Goal: Task Accomplishment & Management: Manage account settings

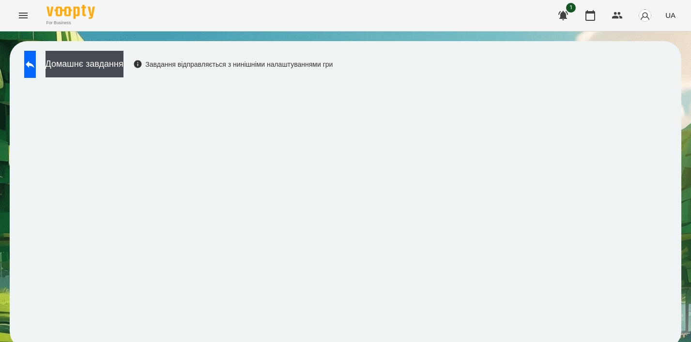
click at [24, 14] on icon "Menu" at bounding box center [23, 16] width 12 height 12
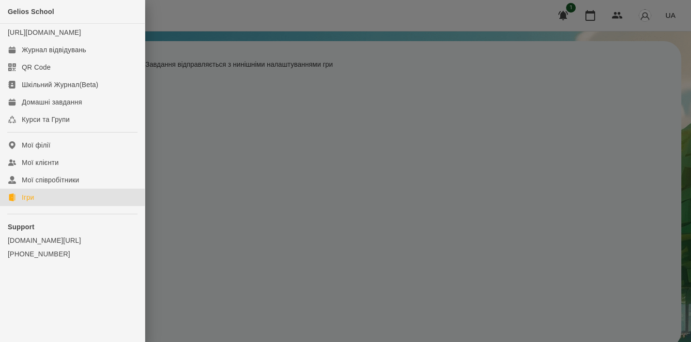
click at [27, 206] on link "Ігри" at bounding box center [72, 197] width 145 height 17
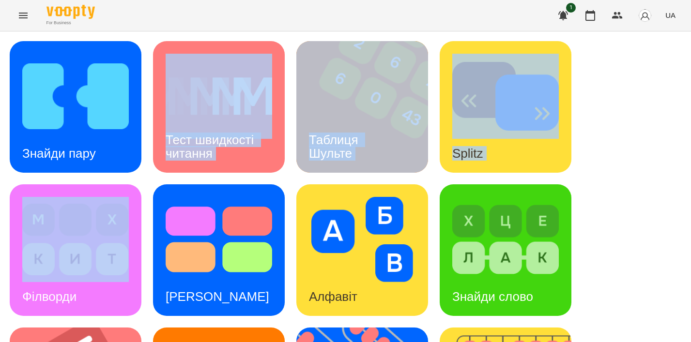
drag, startPoint x: 84, startPoint y: 178, endPoint x: 81, endPoint y: 185, distance: 8.3
click at [68, 133] on img at bounding box center [75, 96] width 107 height 85
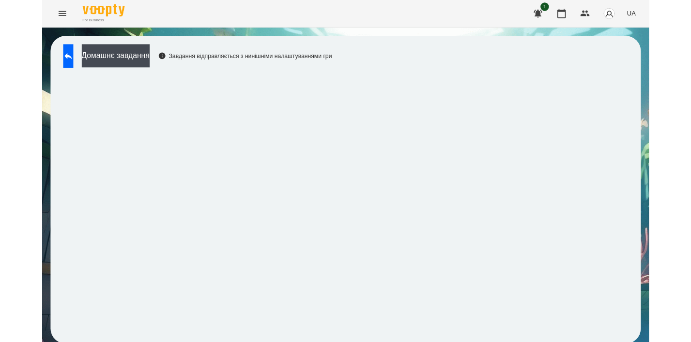
scroll to position [2, 0]
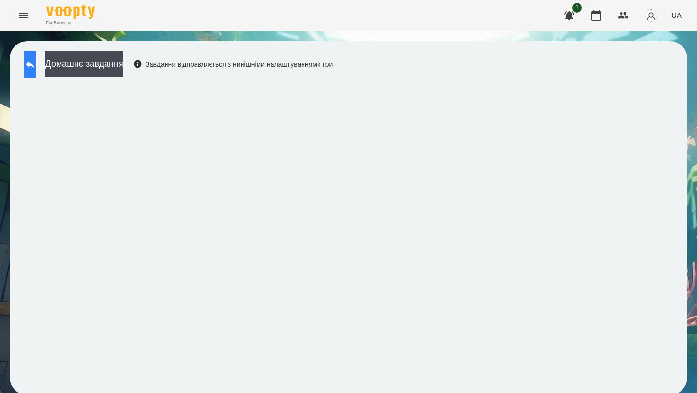
click at [36, 73] on button at bounding box center [30, 64] width 12 height 27
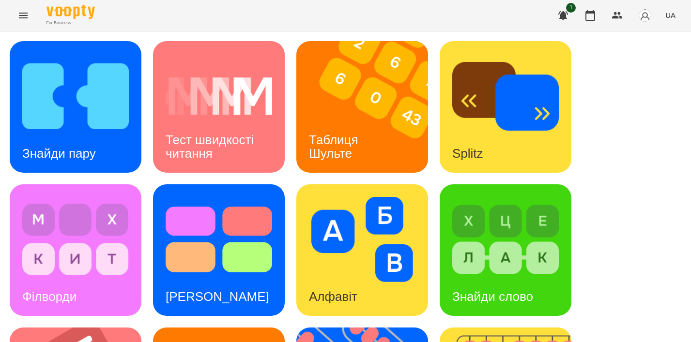
scroll to position [275, 0]
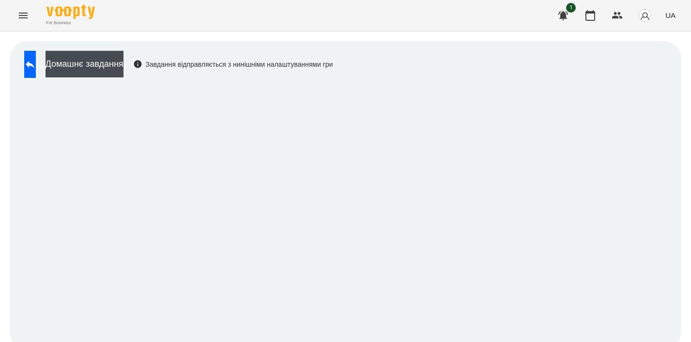
scroll to position [7, 0]
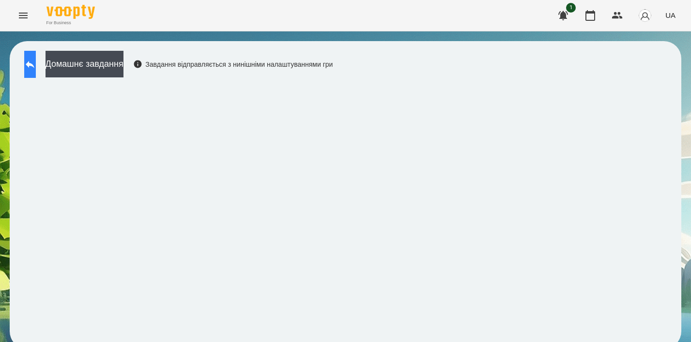
click at [33, 59] on icon at bounding box center [30, 65] width 12 height 12
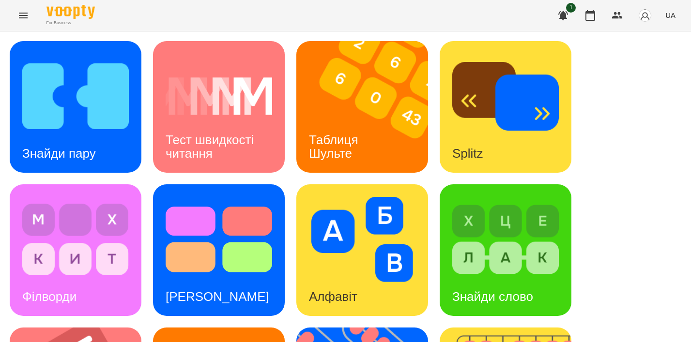
scroll to position [276, 0]
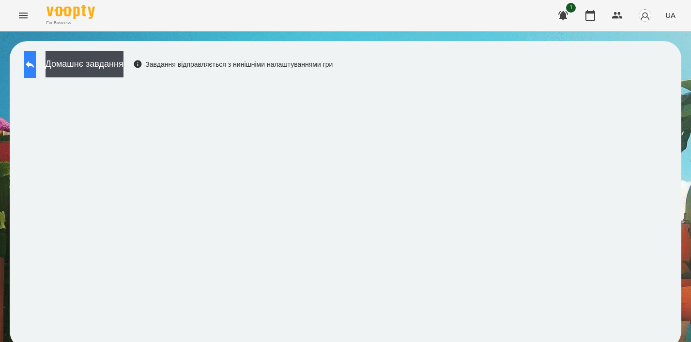
click at [36, 67] on icon at bounding box center [30, 65] width 12 height 12
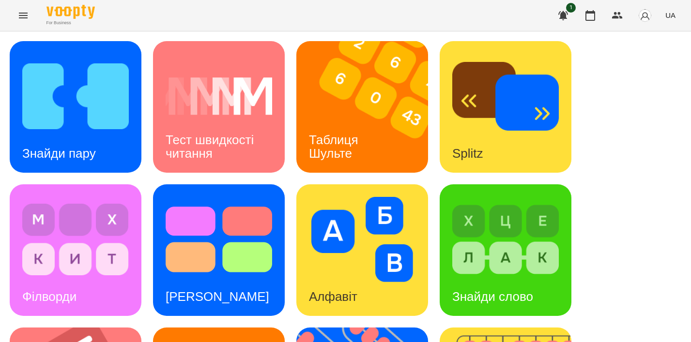
scroll to position [307, 0]
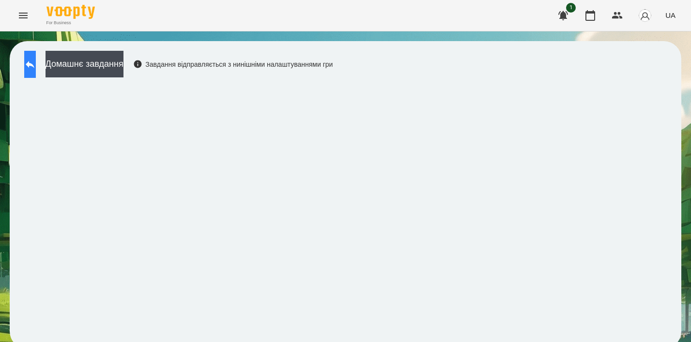
click at [36, 74] on button at bounding box center [30, 64] width 12 height 27
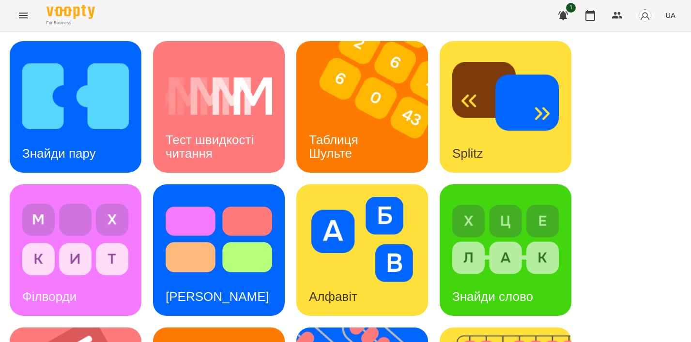
scroll to position [414, 0]
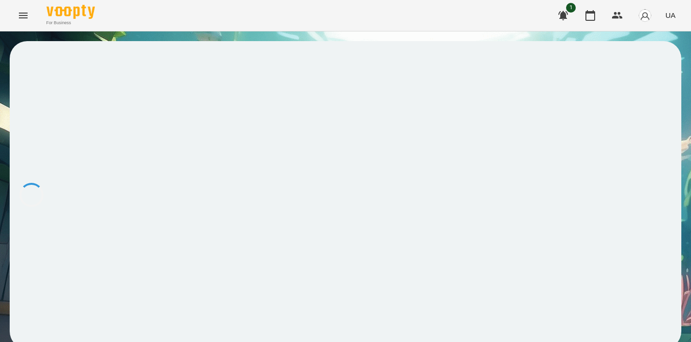
click at [357, 147] on div at bounding box center [346, 195] width 672 height 308
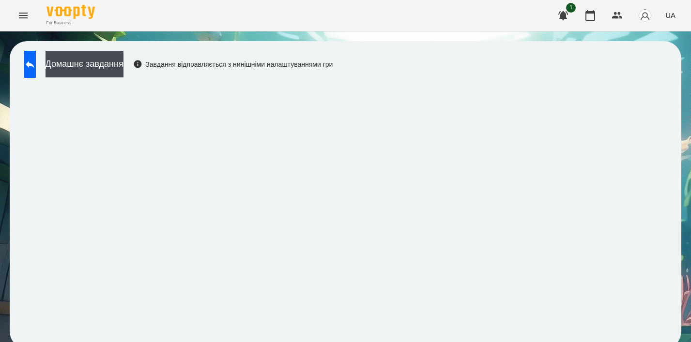
click at [44, 80] on div "Домашнє завдання Завдання відправляється з нинішніми налаштуваннями гри" at bounding box center [175, 67] width 313 height 32
click at [36, 66] on icon at bounding box center [30, 65] width 12 height 12
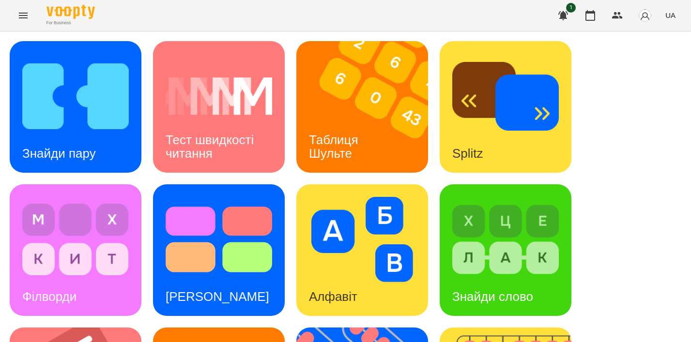
scroll to position [92, 0]
click at [232, 278] on div "[PERSON_NAME]" at bounding box center [217, 297] width 129 height 38
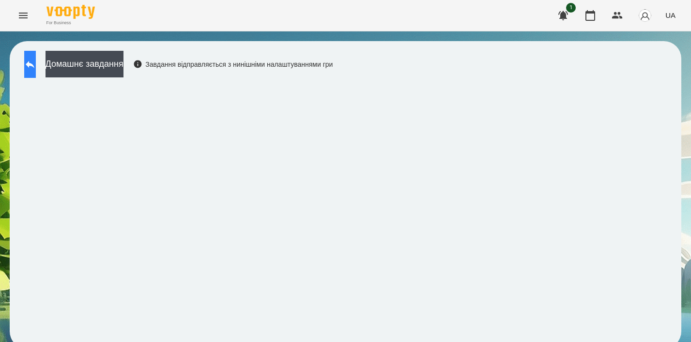
click at [36, 63] on icon at bounding box center [30, 65] width 12 height 12
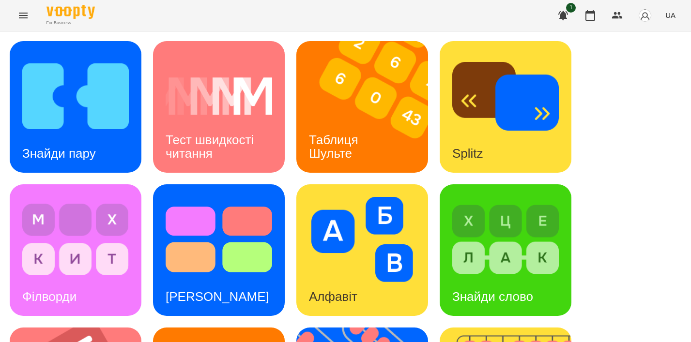
scroll to position [35, 0]
click at [331, 133] on h3 "Таблиця Шульте" at bounding box center [335, 147] width 53 height 28
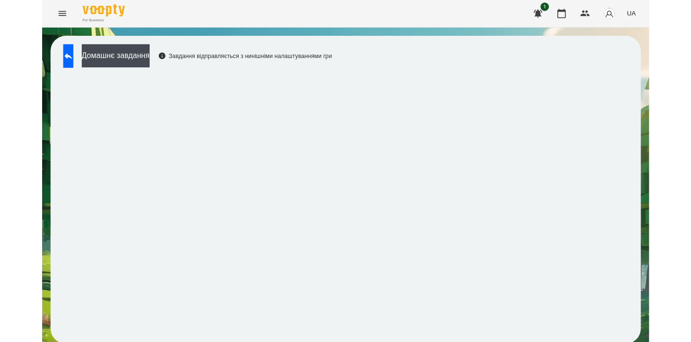
scroll to position [1, 0]
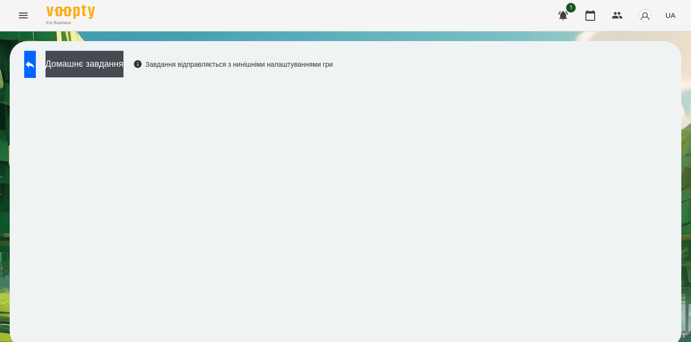
click at [25, 14] on icon "Menu" at bounding box center [23, 16] width 12 height 12
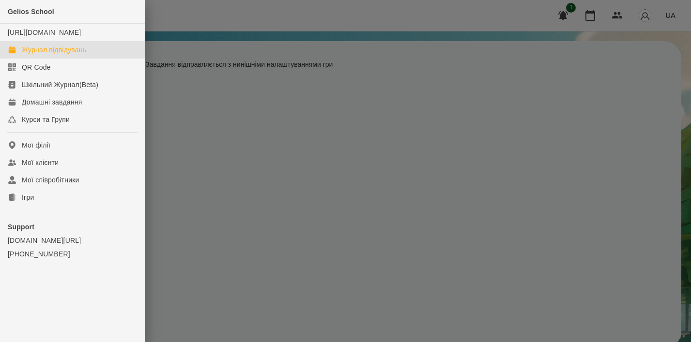
click at [60, 55] on div "Журнал відвідувань" at bounding box center [54, 50] width 64 height 10
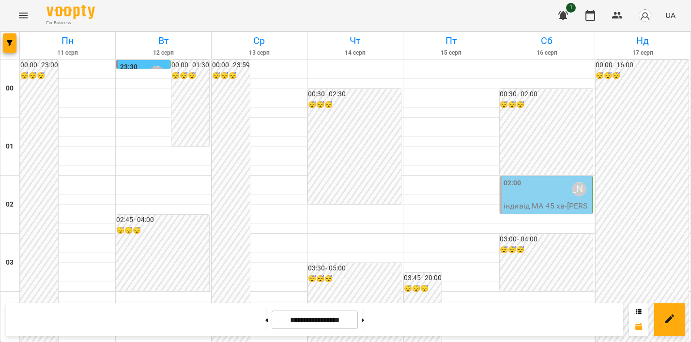
click at [551, 197] on div "02:00 [PERSON_NAME]" at bounding box center [547, 189] width 87 height 22
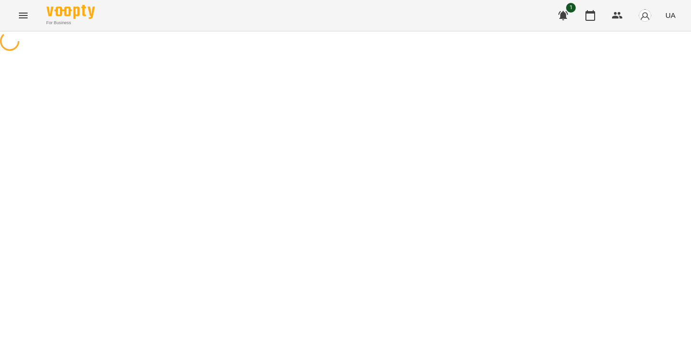
select select "*"
select select "**********"
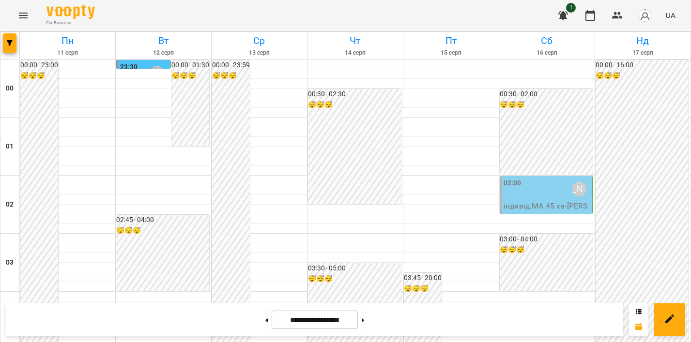
click at [534, 186] on div "02:00 [PERSON_NAME]" at bounding box center [547, 189] width 87 height 22
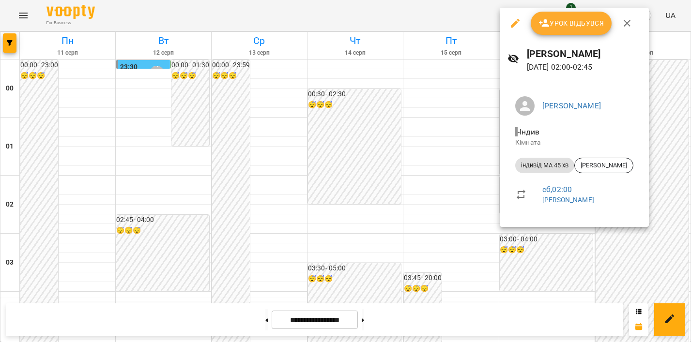
click at [575, 41] on div "[PERSON_NAME] [DATE] 02:00 - 02:45" at bounding box center [574, 60] width 149 height 42
click at [575, 29] on span "Урок відбувся" at bounding box center [571, 23] width 66 height 12
